Goal: Task Accomplishment & Management: Manage account settings

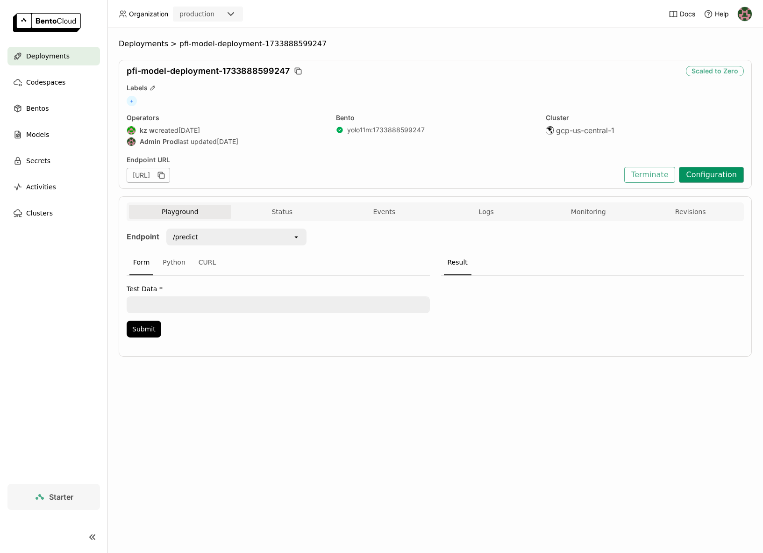
click at [719, 178] on button "Configuration" at bounding box center [711, 175] width 65 height 16
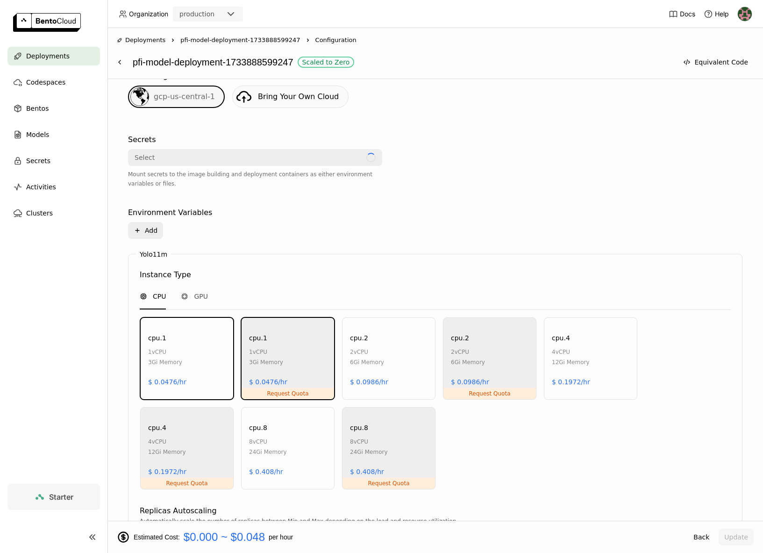
scroll to position [389, 0]
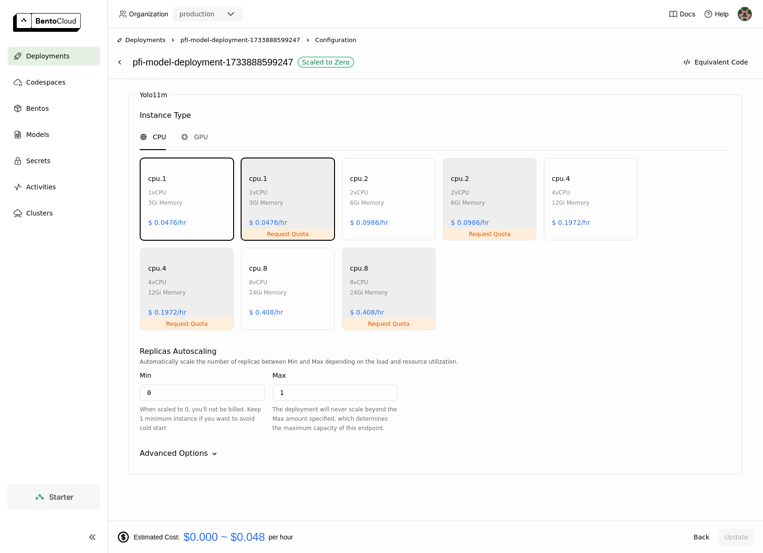
click at [192, 389] on input "0" at bounding box center [202, 392] width 123 height 15
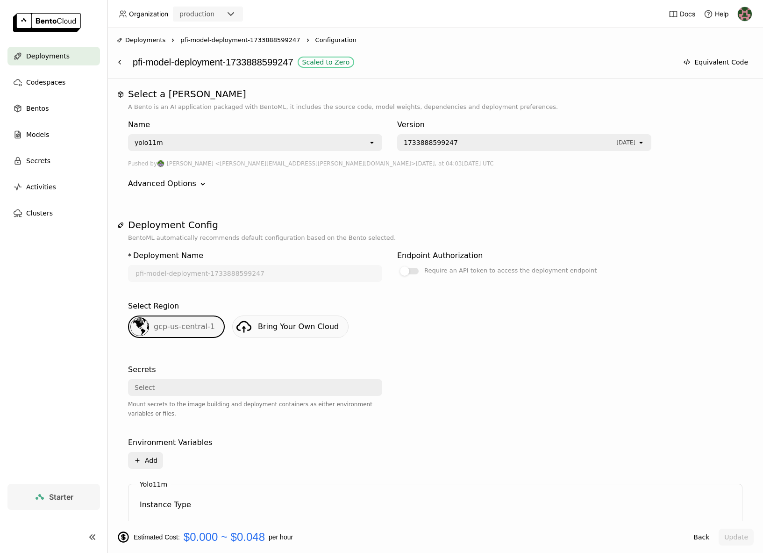
type input "1"
click at [592, 233] on p "BentoML automatically recommends default configuration based on the Bento selec…" at bounding box center [435, 237] width 615 height 9
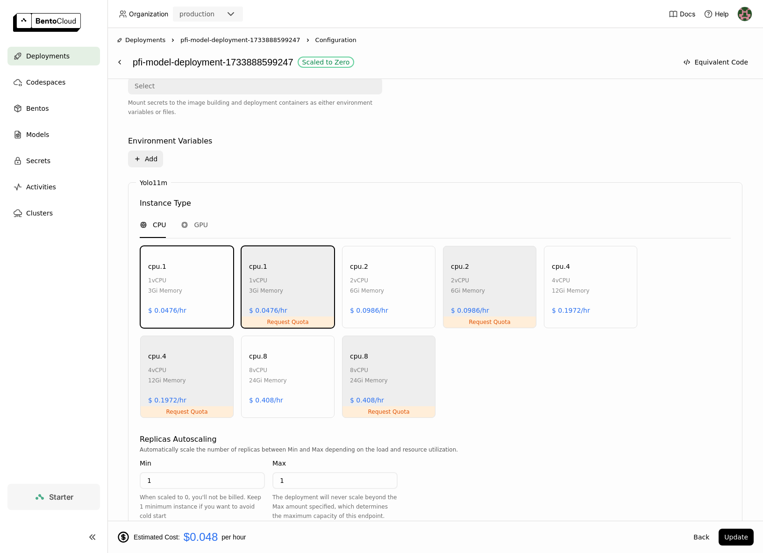
scroll to position [389, 0]
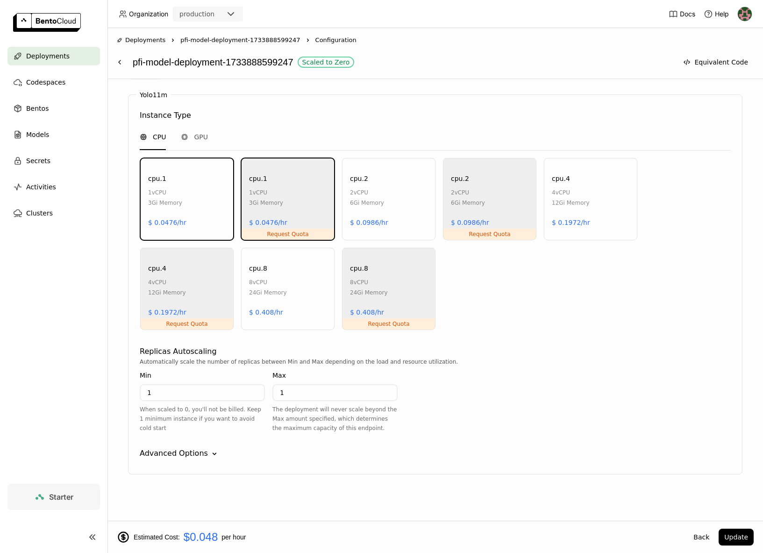
click at [744, 546] on div "Estimated Cost: $0.048 per hour Back Update" at bounding box center [436, 537] width 656 height 32
click at [744, 541] on button "Update" at bounding box center [736, 537] width 35 height 17
